Goal: Task Accomplishment & Management: Manage account settings

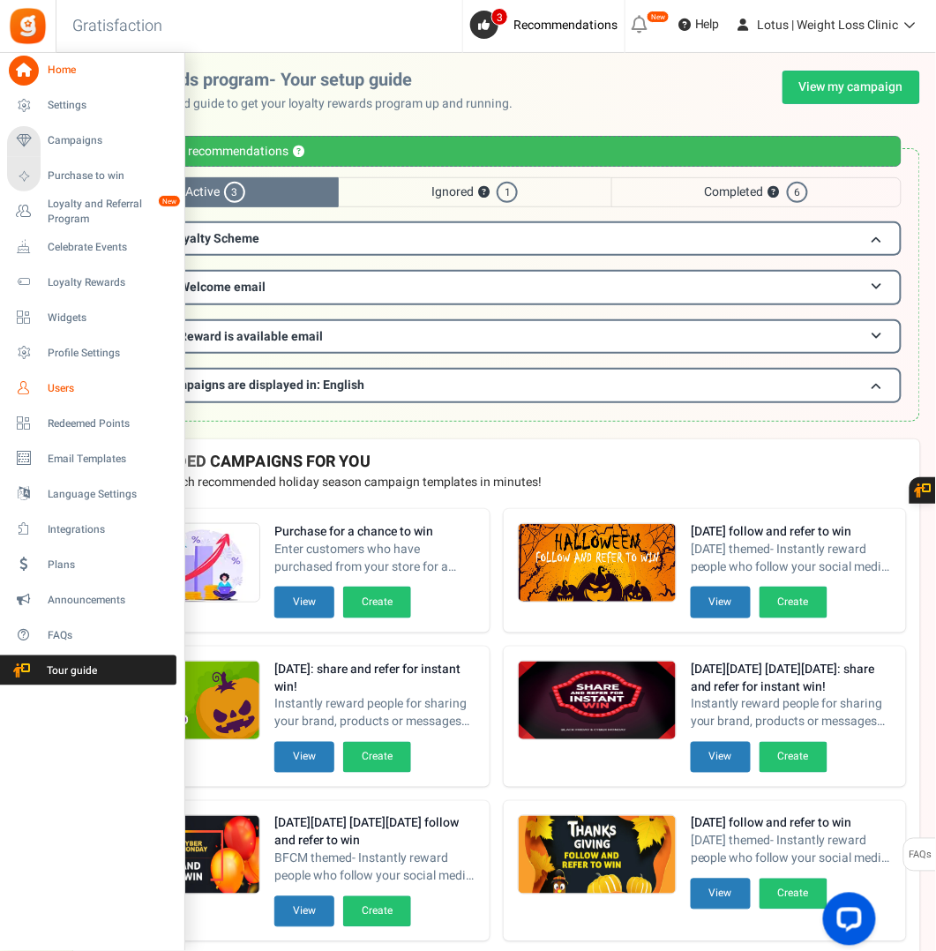
click at [60, 387] on span "Users" at bounding box center [110, 388] width 124 height 15
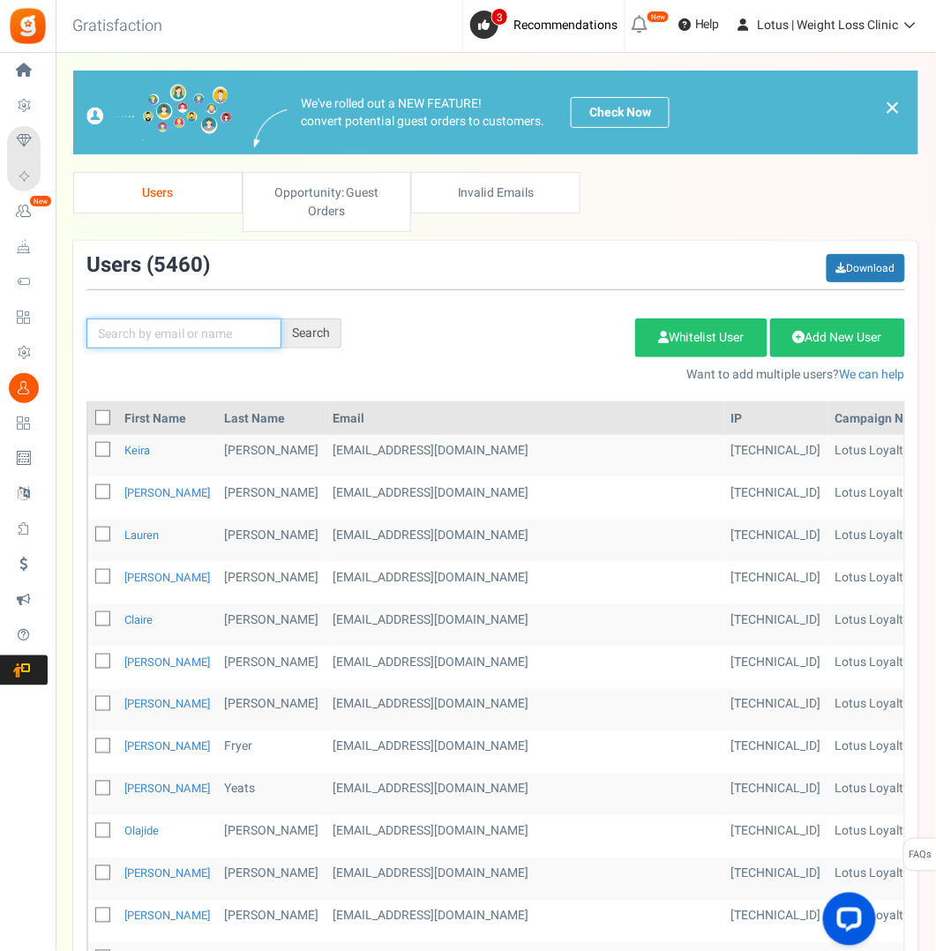
click at [204, 327] on input "text" at bounding box center [183, 334] width 195 height 30
type input "mayock"
click at [320, 331] on div "Search" at bounding box center [312, 334] width 60 height 30
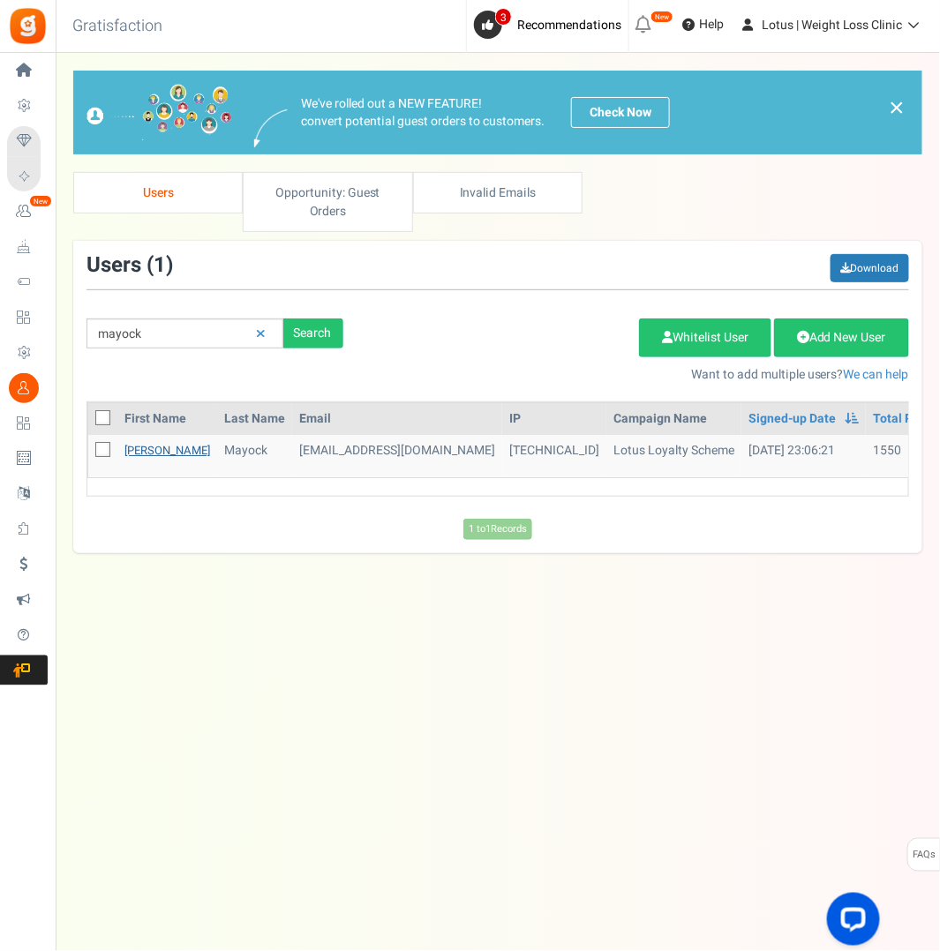
click at [137, 447] on link "[PERSON_NAME]" at bounding box center [167, 450] width 86 height 17
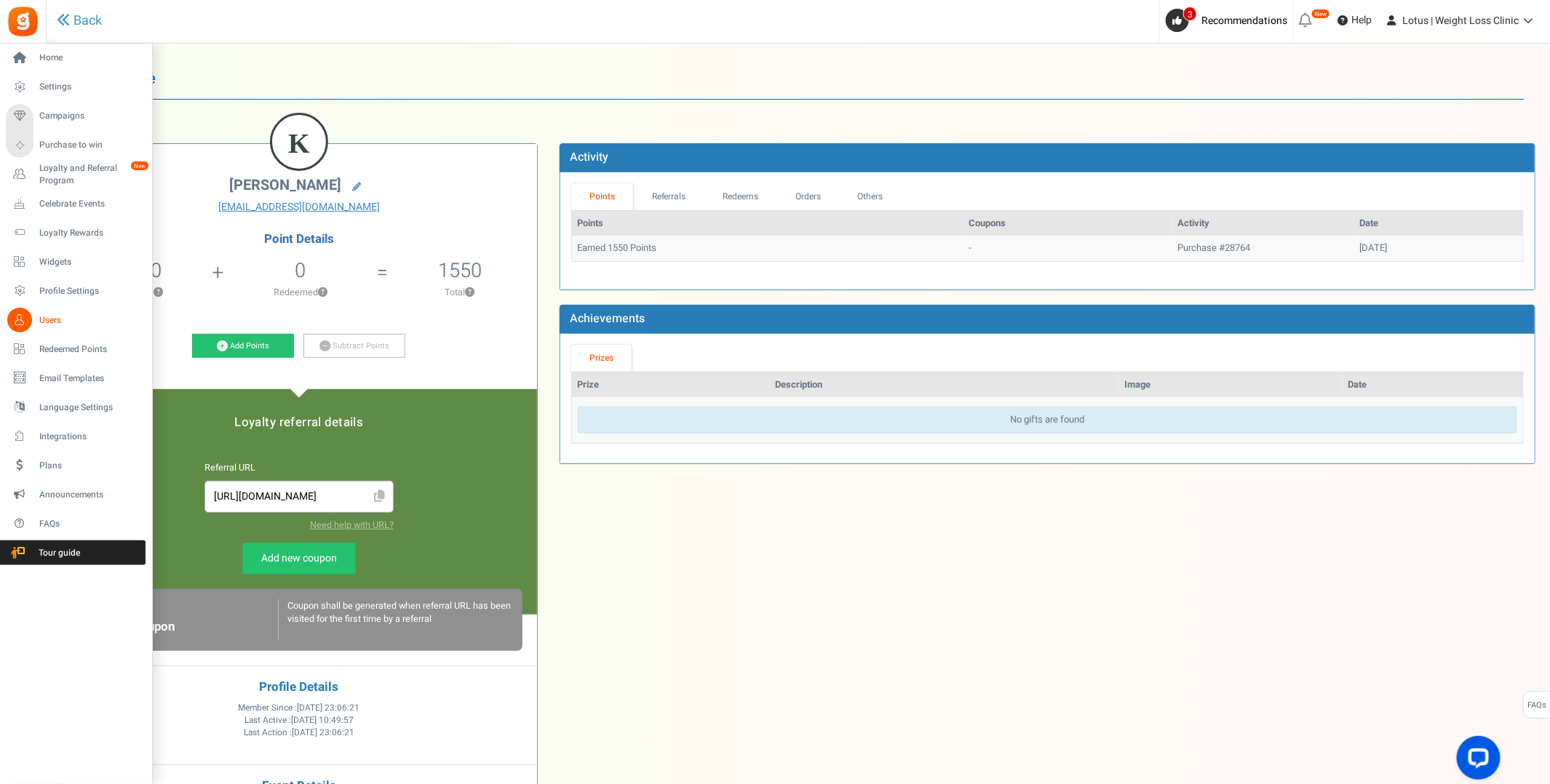
click at [46, 319] on span "Users" at bounding box center [91, 320] width 102 height 12
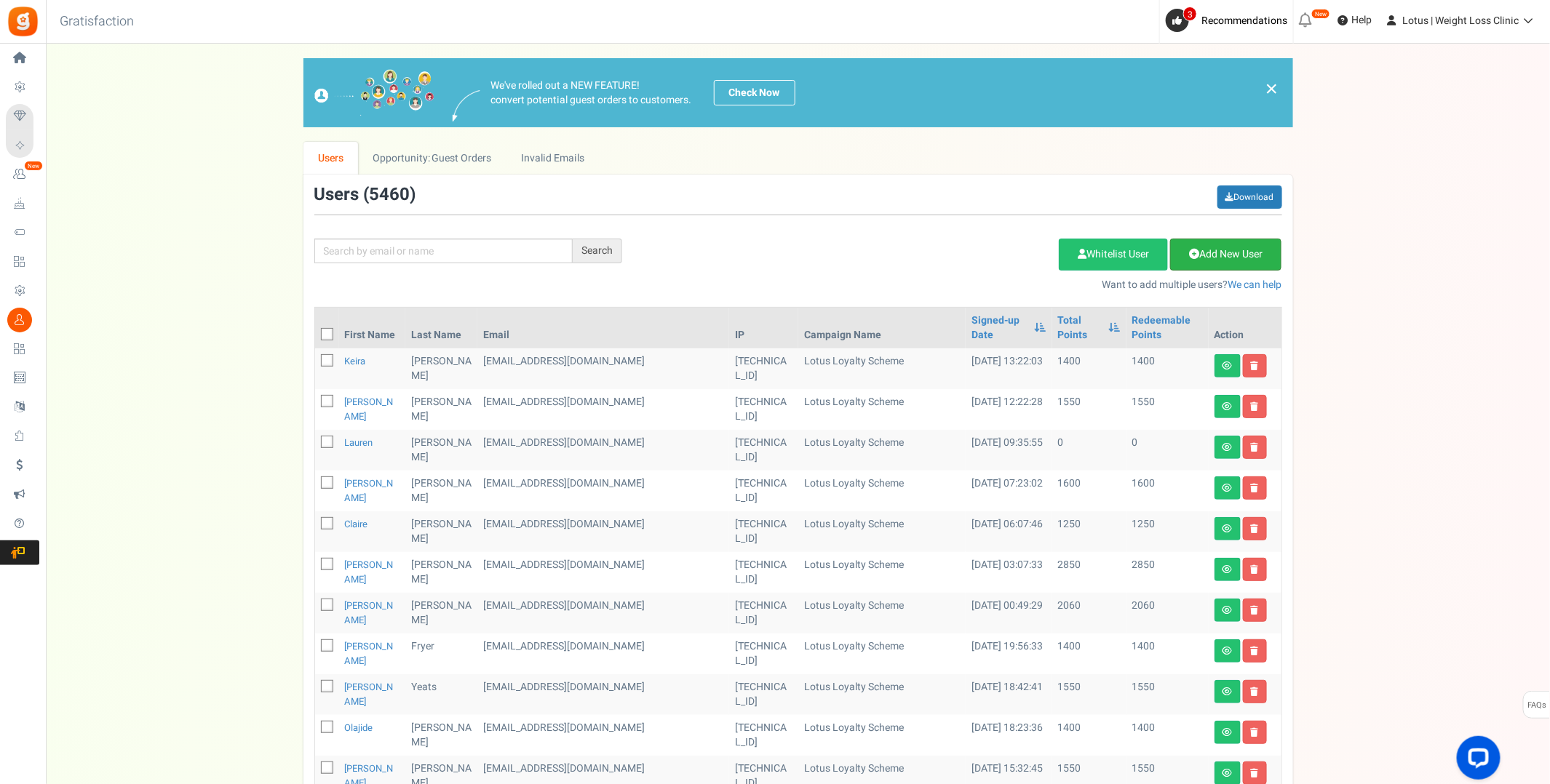
click at [774, 256] on link "Add New User" at bounding box center [1225, 254] width 111 height 32
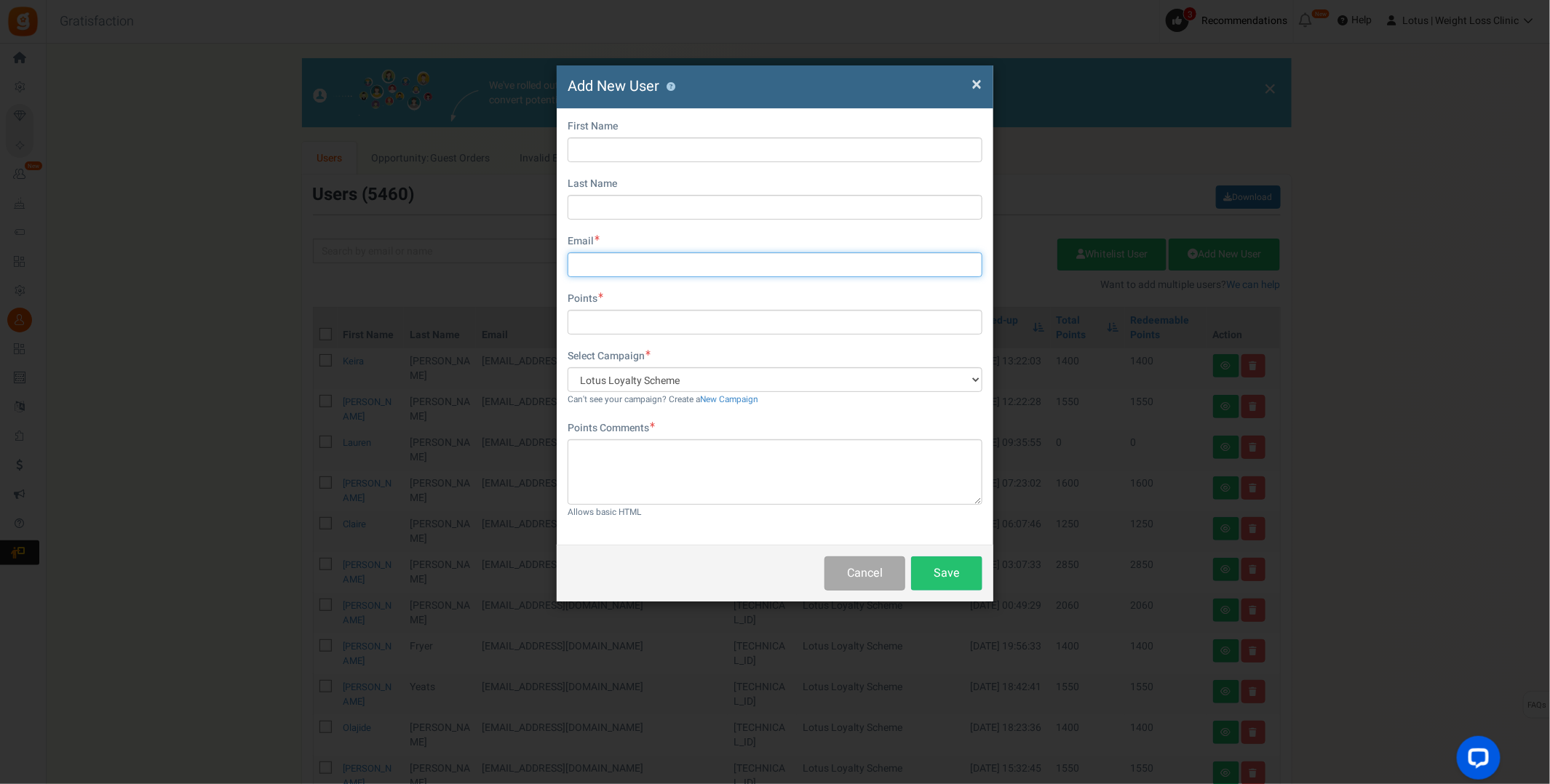
click at [630, 265] on input "text" at bounding box center [774, 265] width 415 height 25
paste input "[EMAIL_ADDRESS][DOMAIN_NAME]"
type input "[EMAIL_ADDRESS][DOMAIN_NAME]"
click at [642, 143] on input "text" at bounding box center [774, 150] width 415 height 25
type input "[PERSON_NAME]"
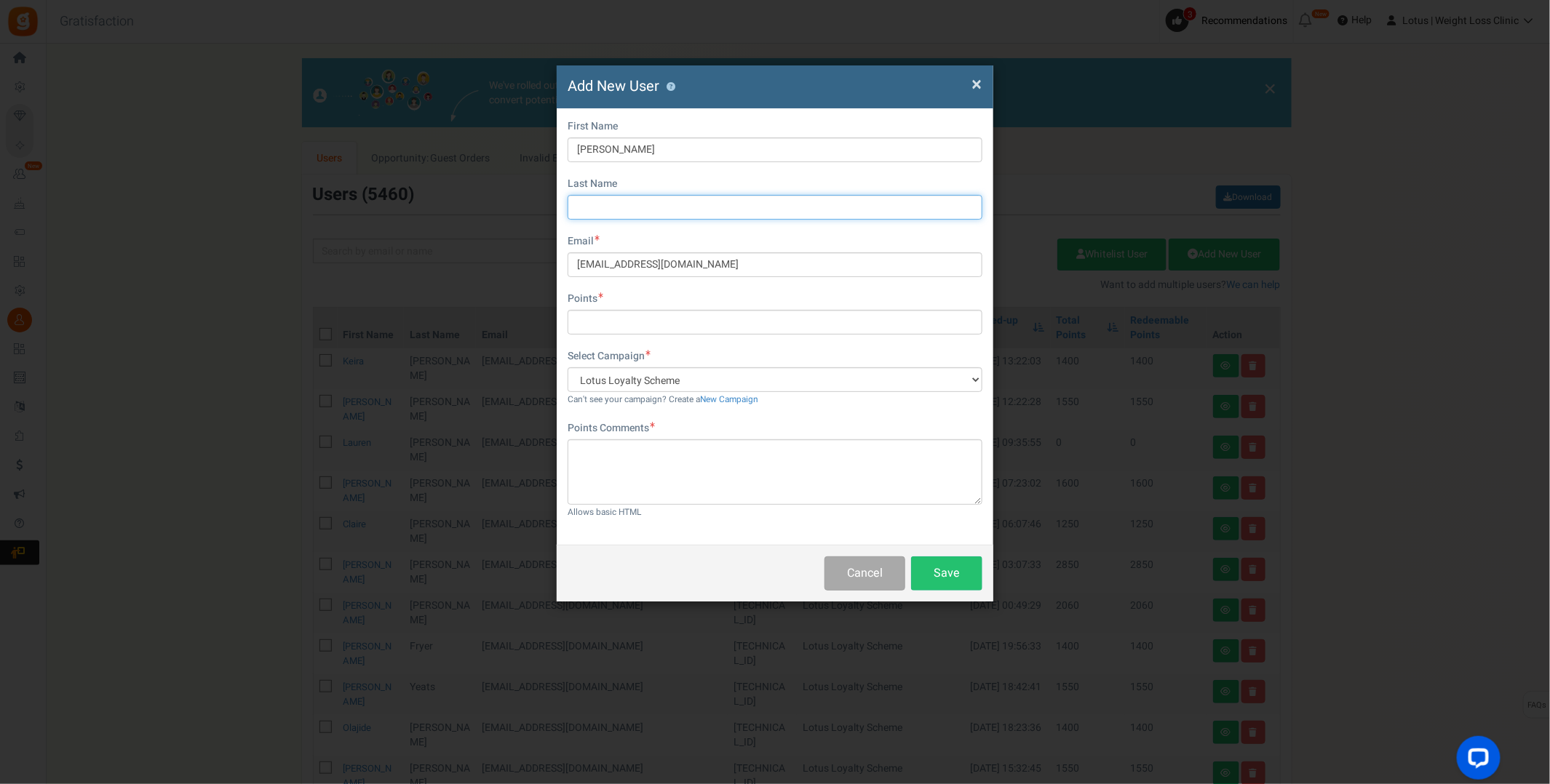
click at [673, 201] on input "text" at bounding box center [774, 208] width 415 height 25
type input "Mayock"
click at [636, 324] on input "text" at bounding box center [774, 322] width 415 height 25
type input "1550"
click at [629, 453] on textarea at bounding box center [774, 472] width 415 height 65
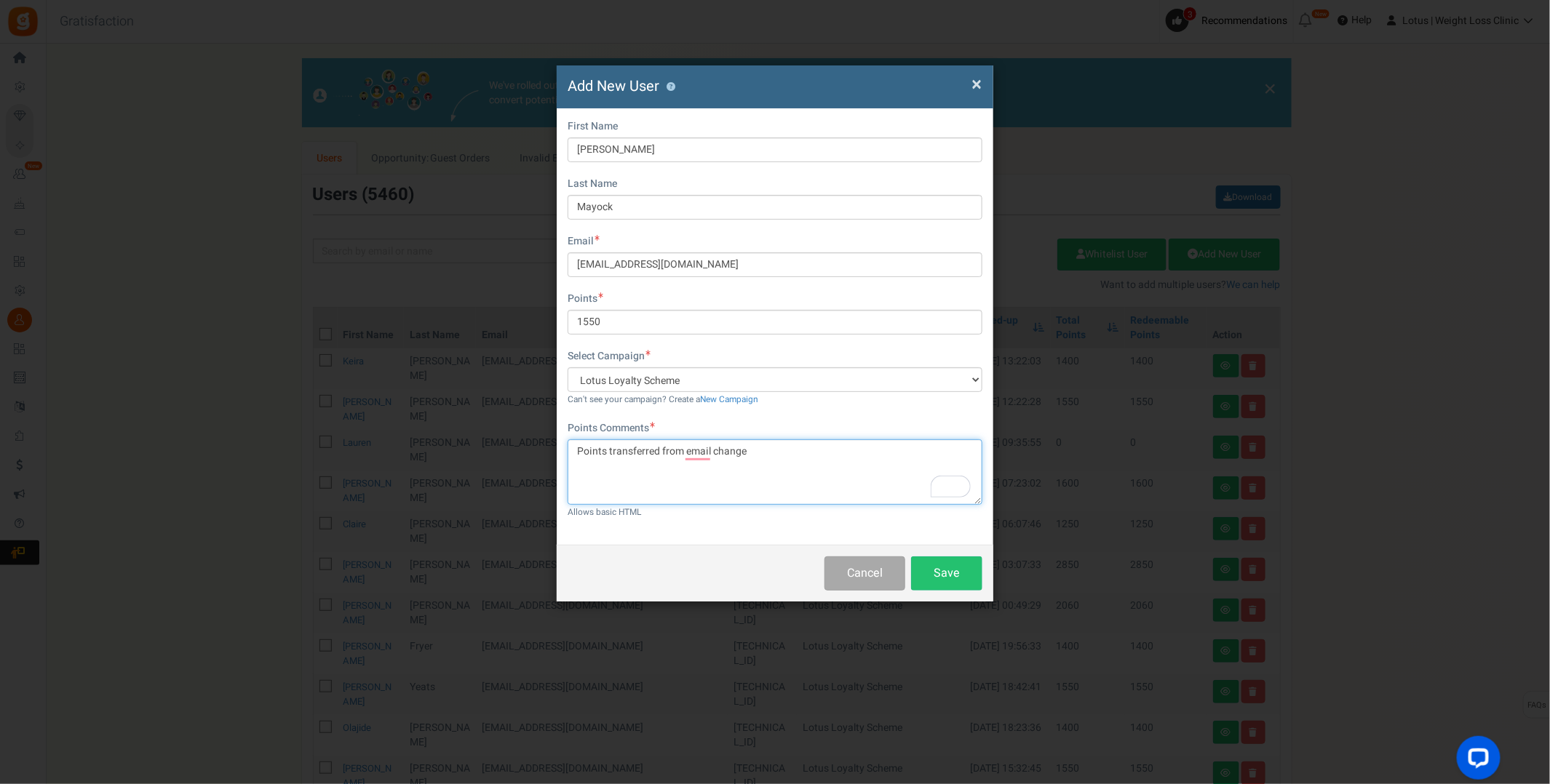
click at [774, 451] on textarea "Points transferred from email change" at bounding box center [774, 472] width 415 height 65
type textarea "Points transferred from email change"
click at [774, 572] on button "Save" at bounding box center [946, 573] width 71 height 34
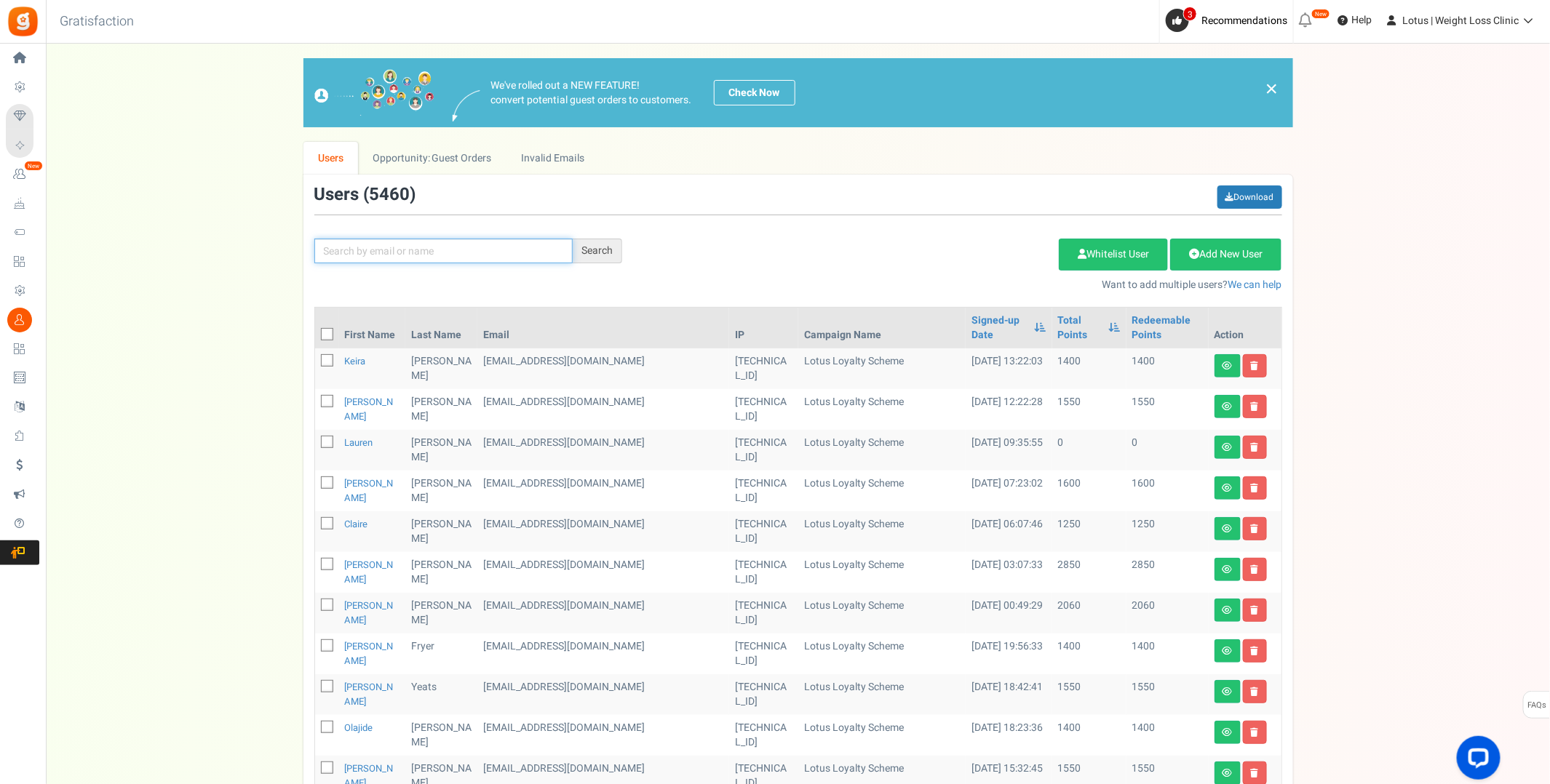
click at [383, 252] on input "text" at bounding box center [443, 251] width 258 height 25
type input "[PERSON_NAME]"
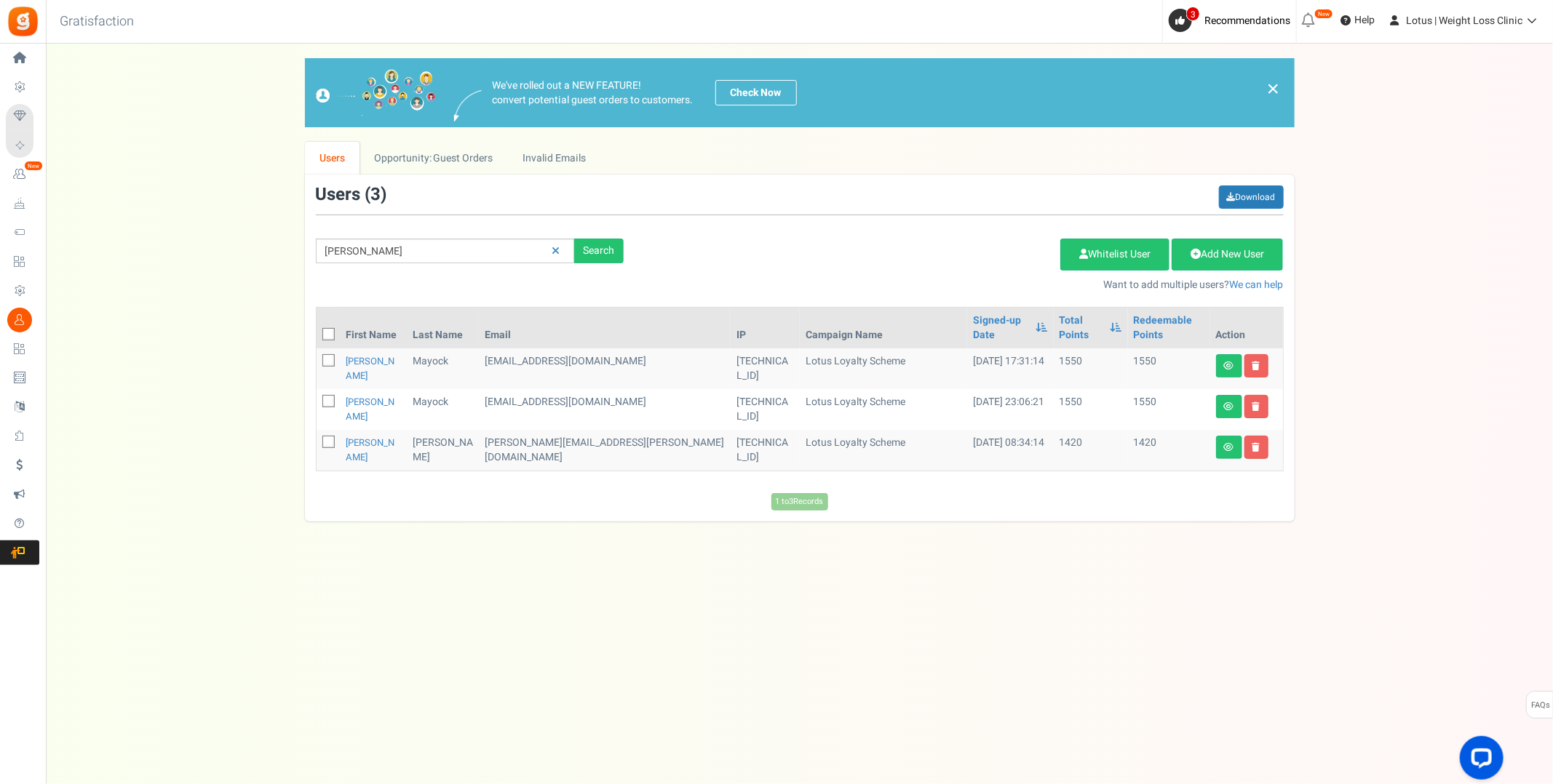
click at [326, 397] on icon at bounding box center [329, 401] width 9 height 9
click at [318, 398] on input "checkbox" at bounding box center [312, 402] width 9 height 9
checkbox input "true"
click at [774, 251] on link "Delete Selected Users" at bounding box center [987, 254] width 142 height 32
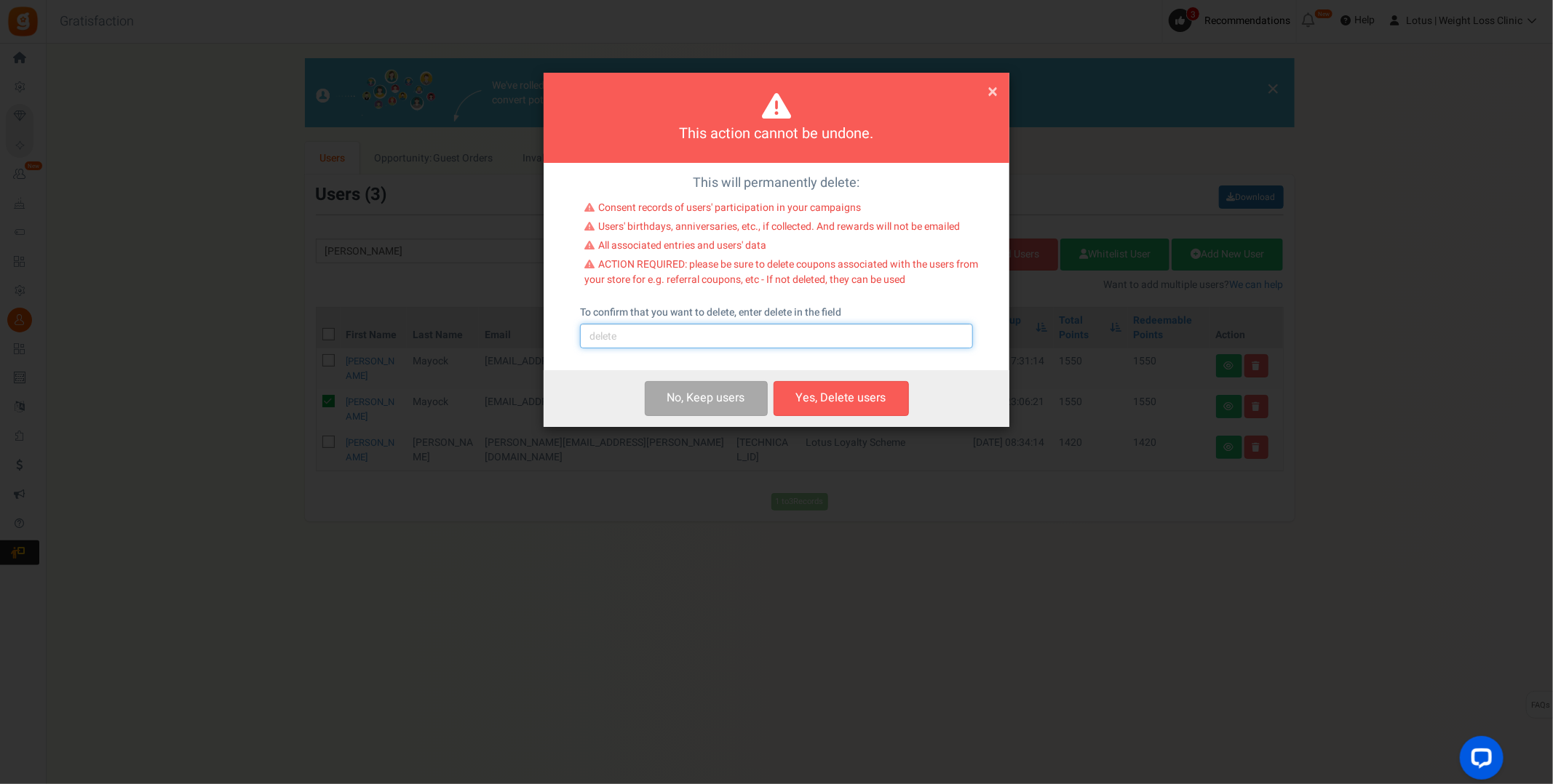
click at [630, 327] on input "text" at bounding box center [776, 336] width 393 height 25
type input "delete"
click at [774, 401] on button "Yes, Delete users" at bounding box center [841, 397] width 135 height 34
